Goal: Transaction & Acquisition: Subscribe to service/newsletter

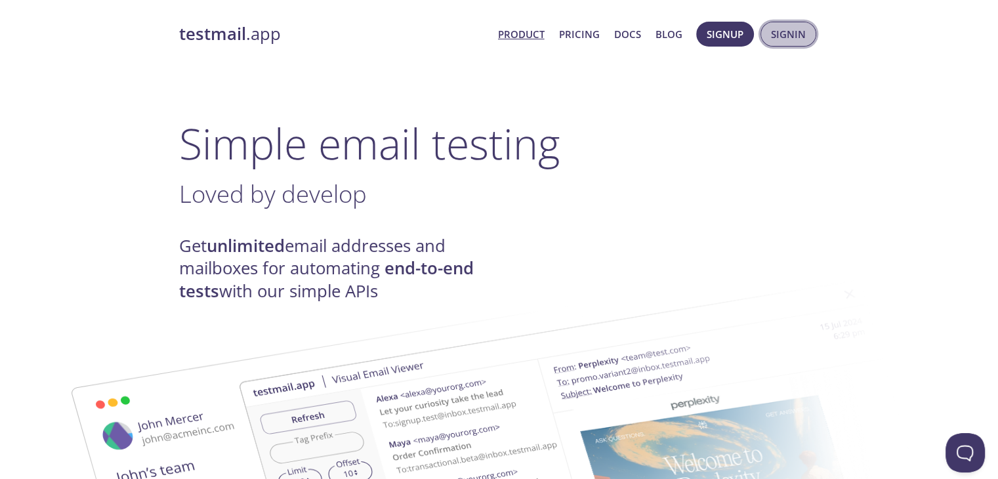
click at [778, 32] on span "Signin" at bounding box center [788, 34] width 35 height 17
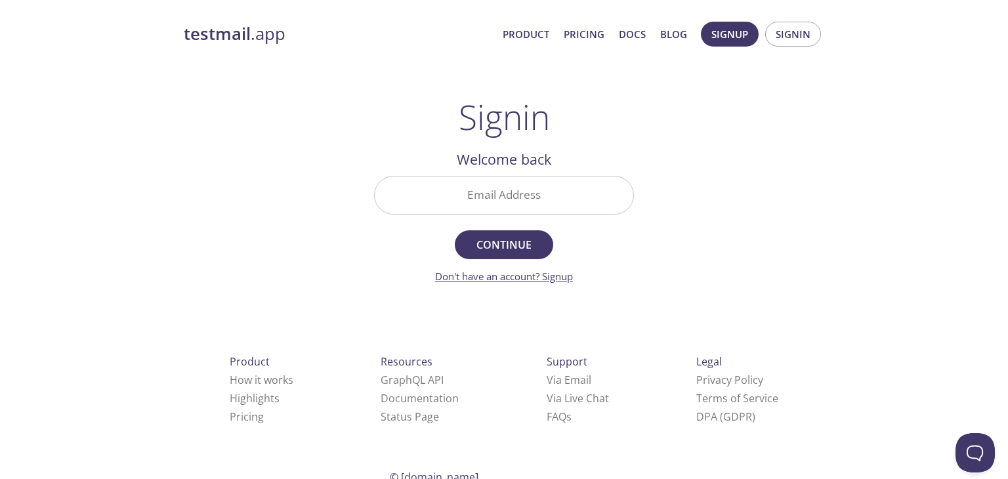
click at [570, 280] on link "Don't have an account? Signup" at bounding box center [504, 276] width 138 height 13
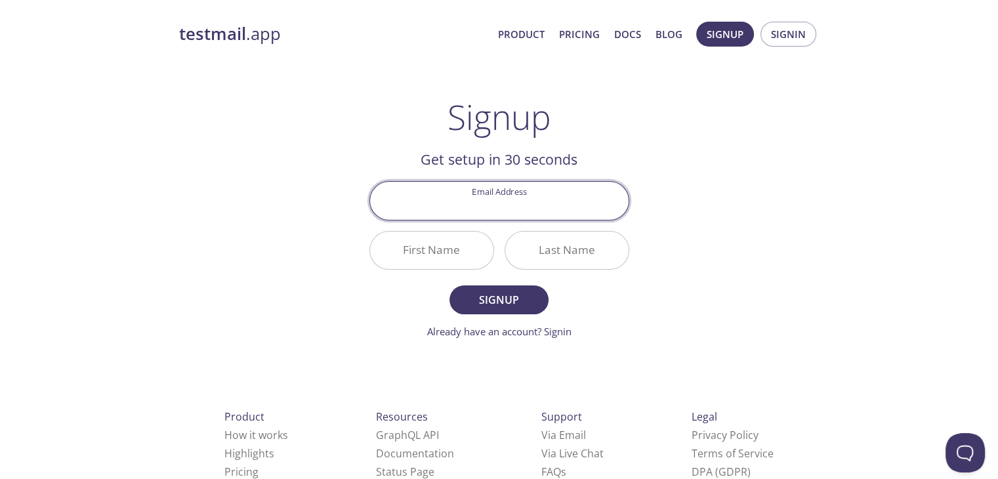
click at [526, 205] on input "Email Address" at bounding box center [499, 200] width 259 height 37
click at [538, 200] on input "[PERSON_NAME].[PERSON_NAME]" at bounding box center [499, 200] width 259 height 37
paste input "[EMAIL_ADDRESS][DOMAIN_NAME]"
type input "[EMAIL_ADDRESS][DOMAIN_NAME]"
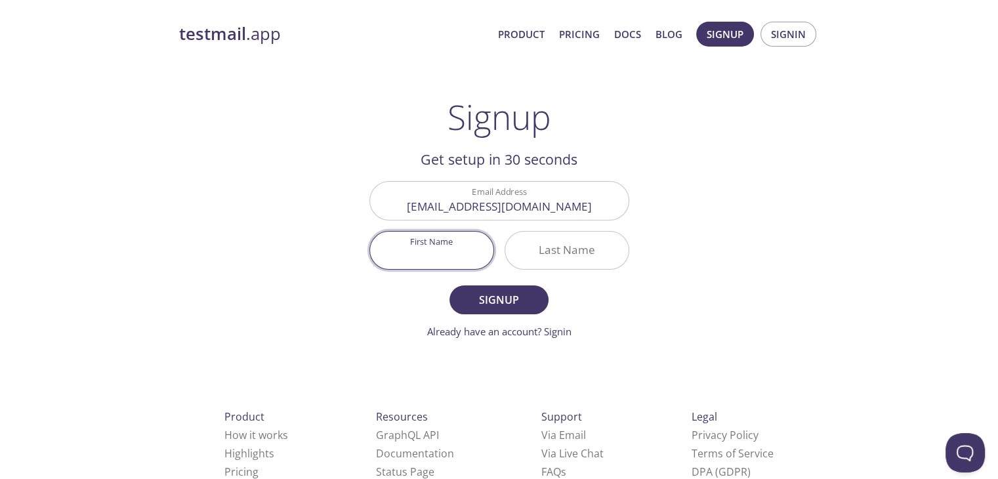
click at [430, 256] on input "First Name" at bounding box center [431, 250] width 123 height 37
type input "[PERSON_NAME]"
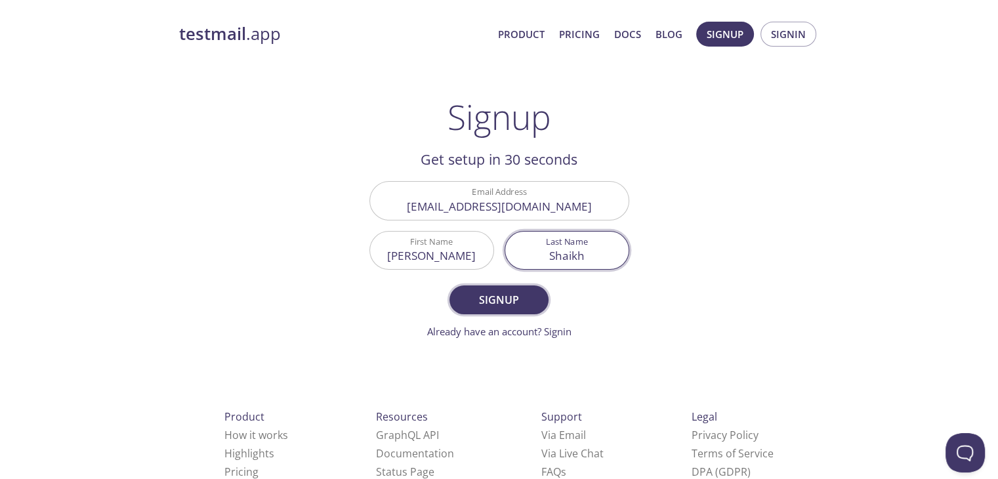
type input "Shaikh"
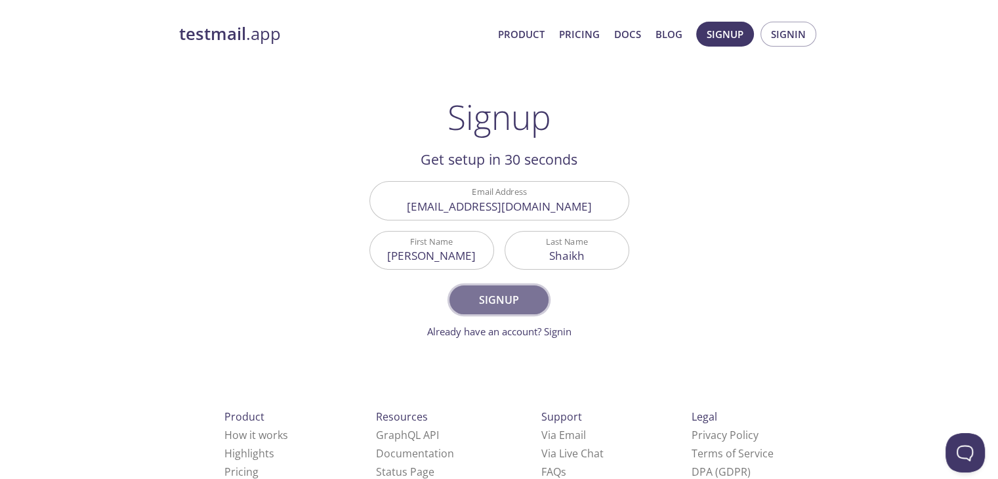
click at [496, 295] on span "Signup" at bounding box center [499, 300] width 70 height 18
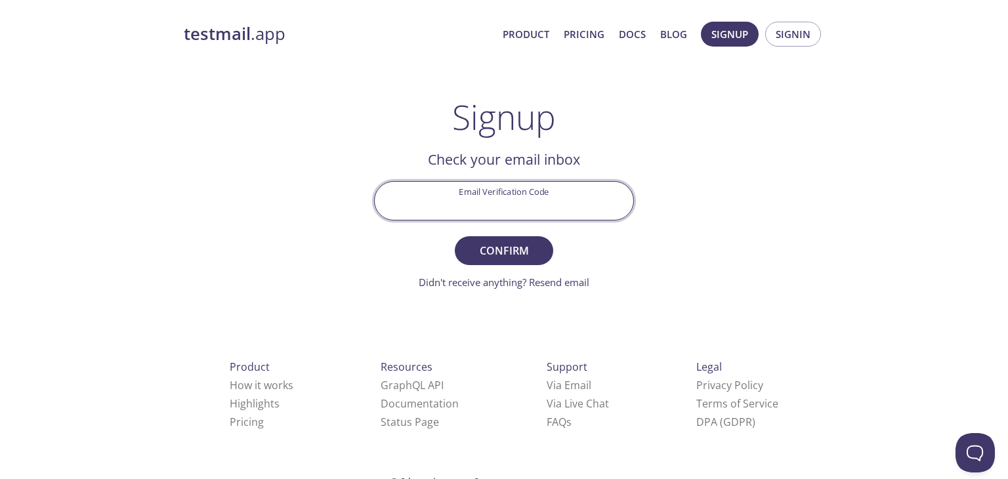
click at [502, 197] on input "Email Verification Code" at bounding box center [504, 200] width 259 height 37
click at [507, 202] on input "Email Verification Code" at bounding box center [504, 200] width 259 height 37
